Goal: Task Accomplishment & Management: Use online tool/utility

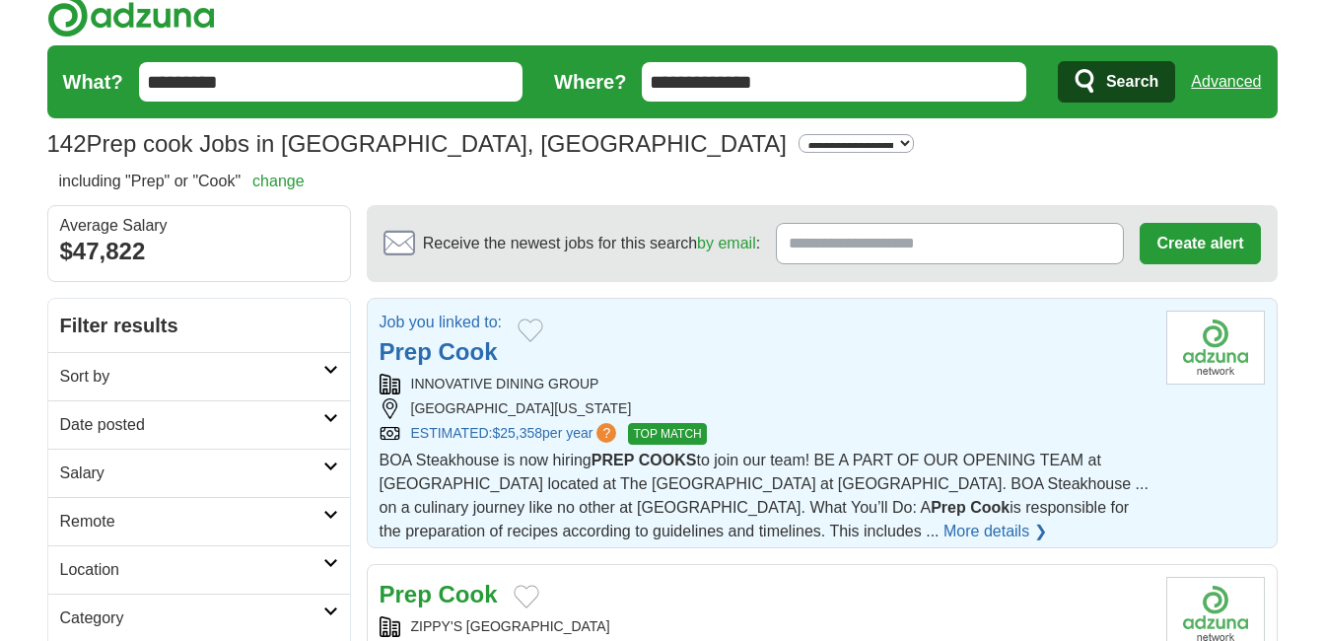
scroll to position [16, 0]
